Goal: Submit feedback/report problem: Complete application form

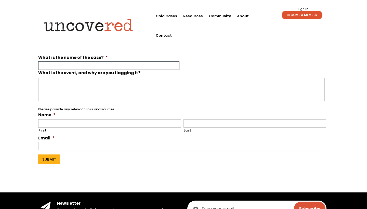
scroll to position [19, 0]
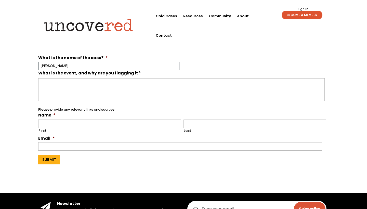
click at [67, 65] on input "[PERSON_NAME]" at bounding box center [108, 66] width 141 height 8
type input "[PERSON_NAME]"
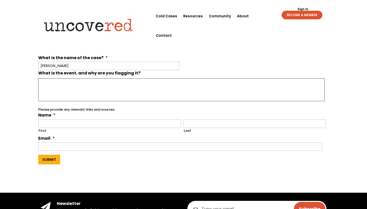
click at [74, 94] on textarea "What is the event, and why are you flagging it?" at bounding box center [181, 89] width 287 height 23
click at [72, 99] on textarea "What is the event, and why are you flagging it?" at bounding box center [181, 89] width 287 height 23
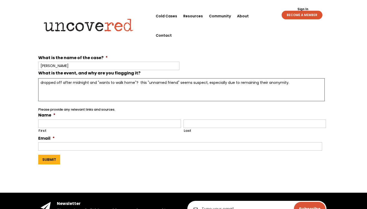
type textarea "dropped off after midnight and "wants to walk home"? this "unnamed friend" seem…"
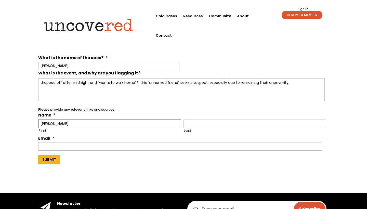
type input "[PERSON_NAME]"
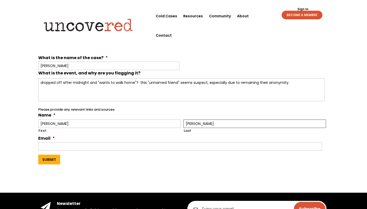
type input "[PERSON_NAME]"
type input "[EMAIL_ADDRESS][DOMAIN_NAME]"
click at [49, 154] on div "Submit" at bounding box center [183, 159] width 291 height 16
click at [49, 160] on input "Submit" at bounding box center [49, 160] width 22 height 10
click at [49, 164] on input "Submit" at bounding box center [49, 160] width 22 height 10
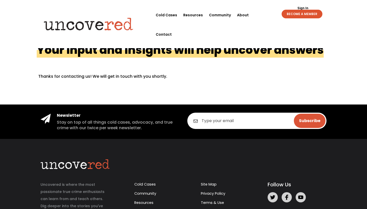
scroll to position [0, 0]
